Goal: Information Seeking & Learning: Learn about a topic

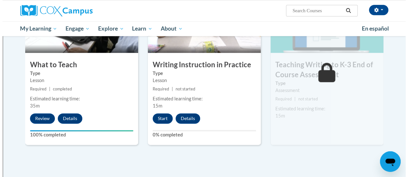
scroll to position [358, 0]
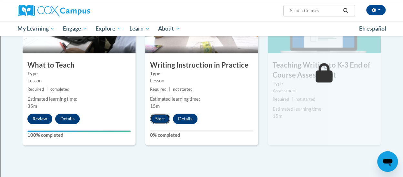
click at [159, 119] on button "Start" at bounding box center [160, 119] width 20 height 10
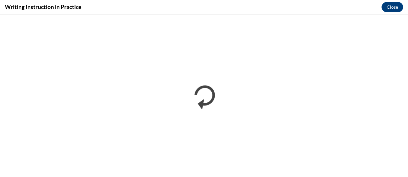
scroll to position [0, 0]
